Goal: Task Accomplishment & Management: Use online tool/utility

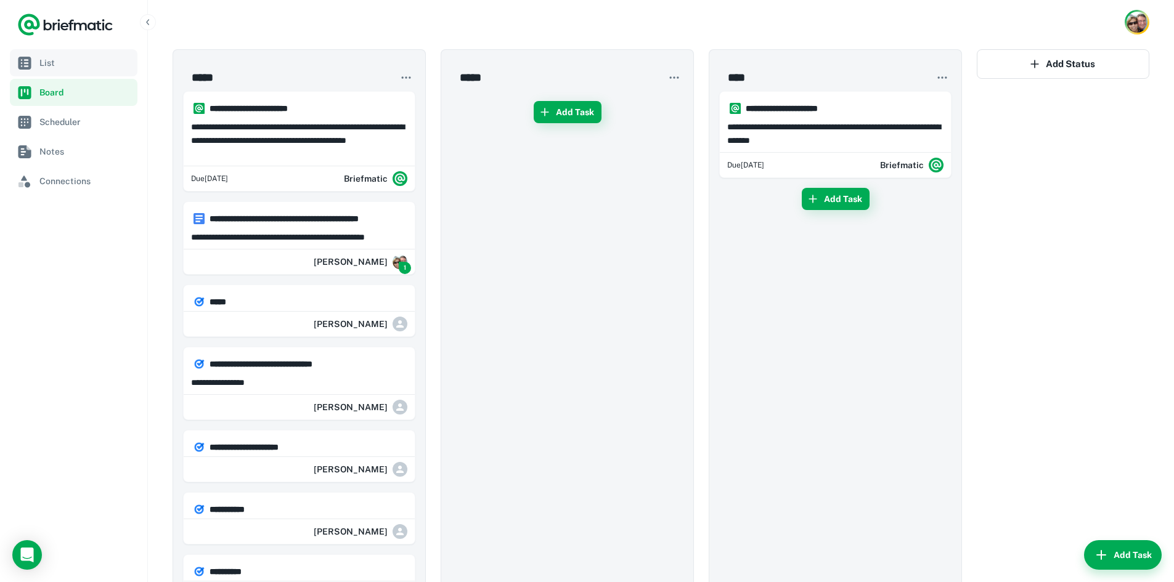
click at [46, 65] on span "List" at bounding box center [85, 63] width 93 height 14
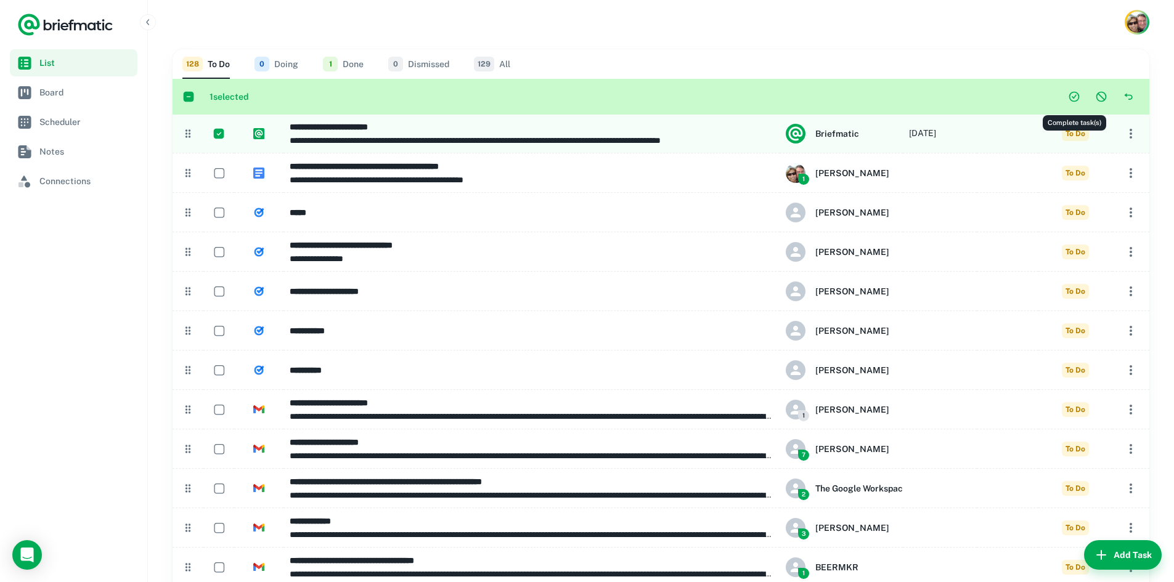
click at [1070, 93] on icon "Complete task(s)" at bounding box center [1074, 97] width 12 height 12
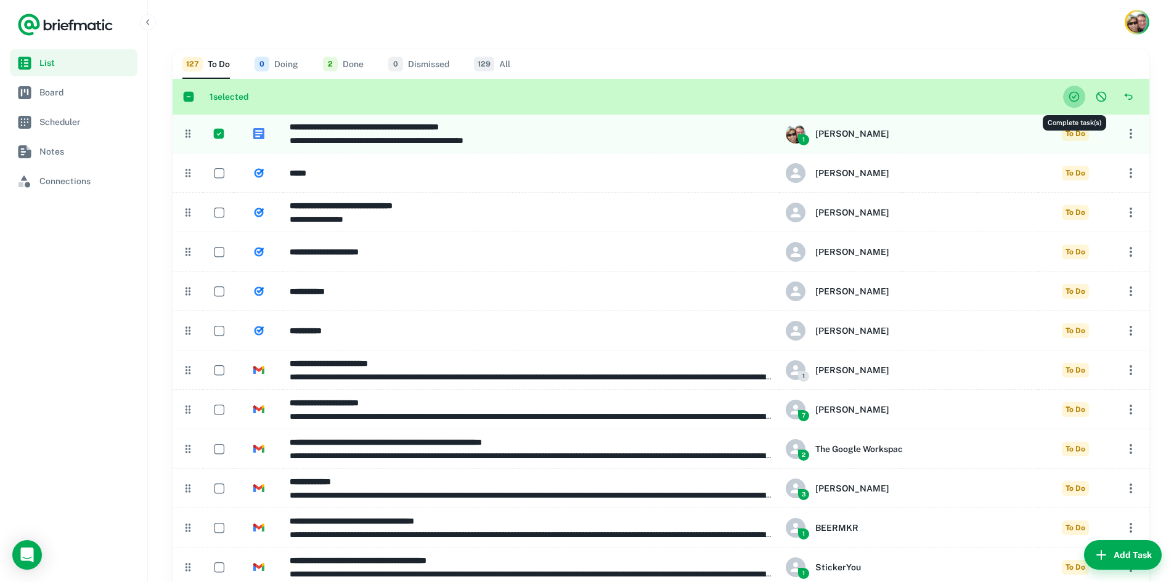
click at [1075, 96] on icon "Complete task(s)" at bounding box center [1074, 97] width 12 height 12
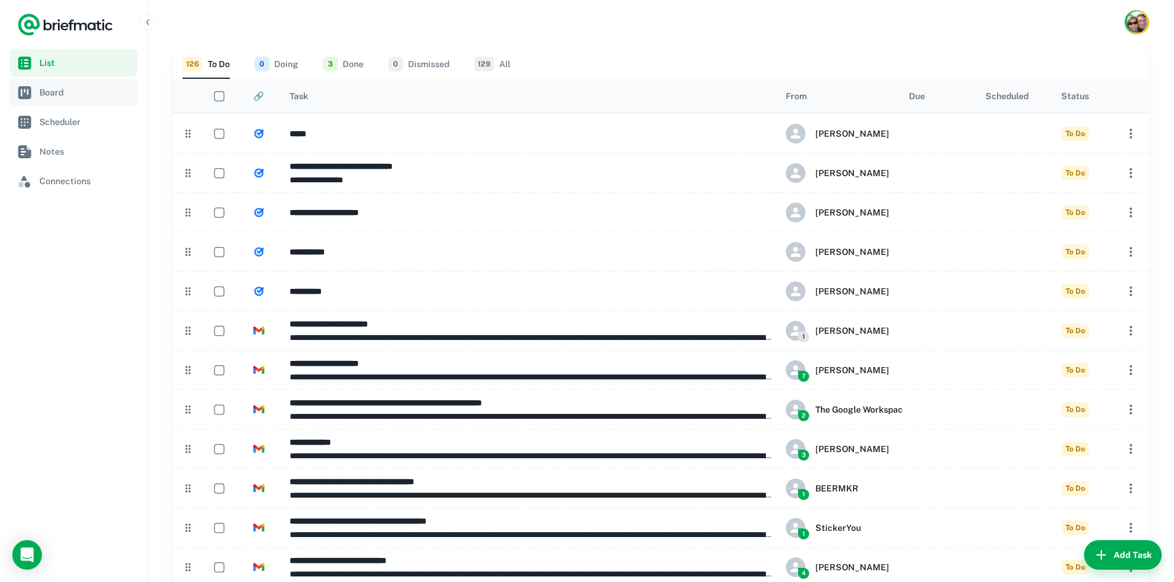
click at [63, 95] on span "Board" at bounding box center [85, 93] width 93 height 14
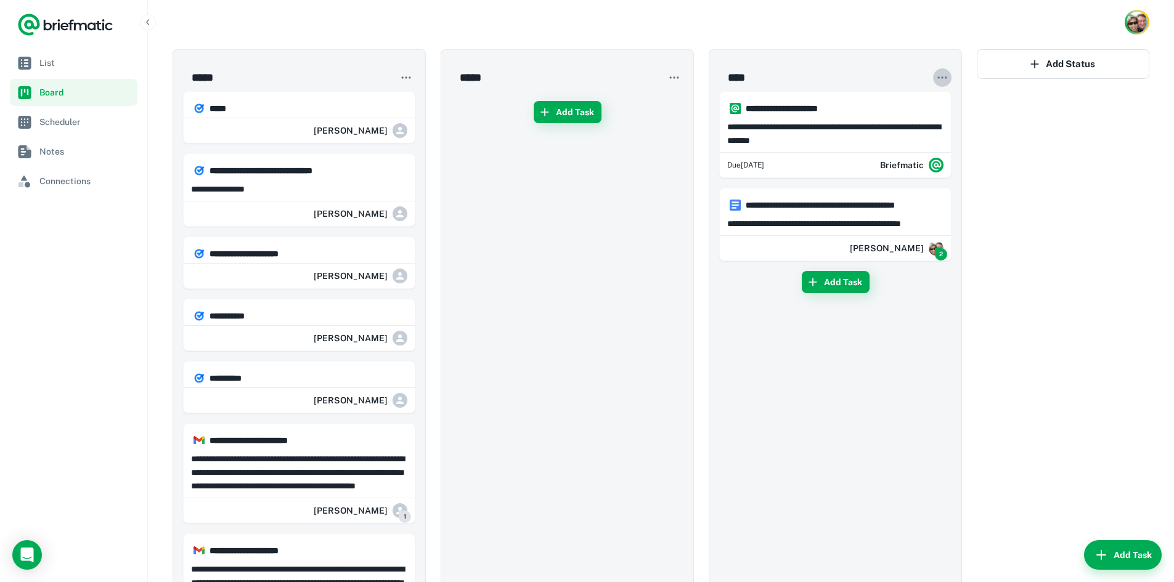
click at [940, 72] on icon "button" at bounding box center [942, 77] width 12 height 12
click at [840, 31] on div at bounding box center [587, 291] width 1174 height 582
click at [379, 22] on div at bounding box center [661, 22] width 1026 height 44
